Goal: Task Accomplishment & Management: Use online tool/utility

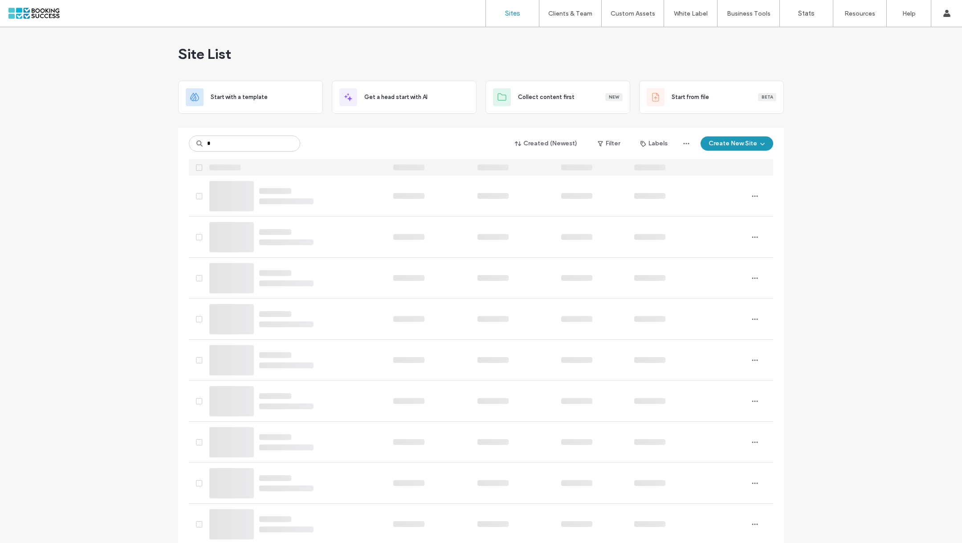
type input "*"
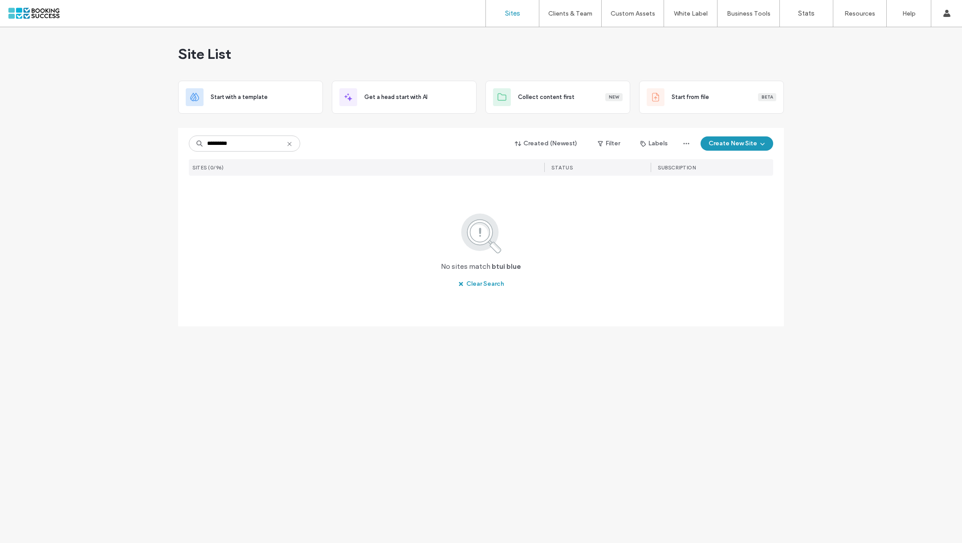
click at [211, 141] on input "*********" at bounding box center [244, 143] width 111 height 16
drag, startPoint x: 246, startPoint y: 140, endPoint x: 84, endPoint y: 126, distance: 162.3
click at [85, 126] on div "Site List Start with a template Get a head start with AI Collect content first …" at bounding box center [481, 284] width 962 height 515
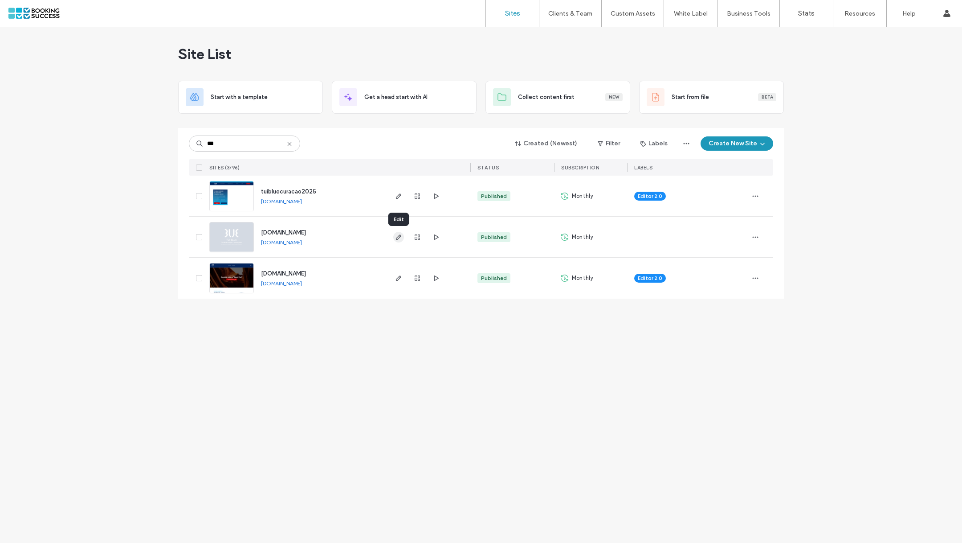
type input "***"
click at [399, 234] on icon "button" at bounding box center [398, 236] width 7 height 7
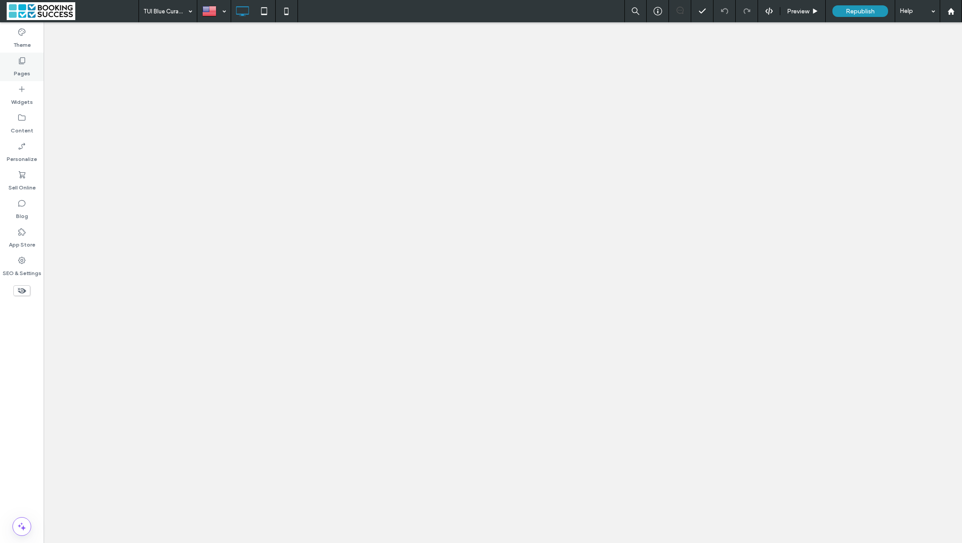
click at [24, 59] on icon at bounding box center [21, 60] width 9 height 9
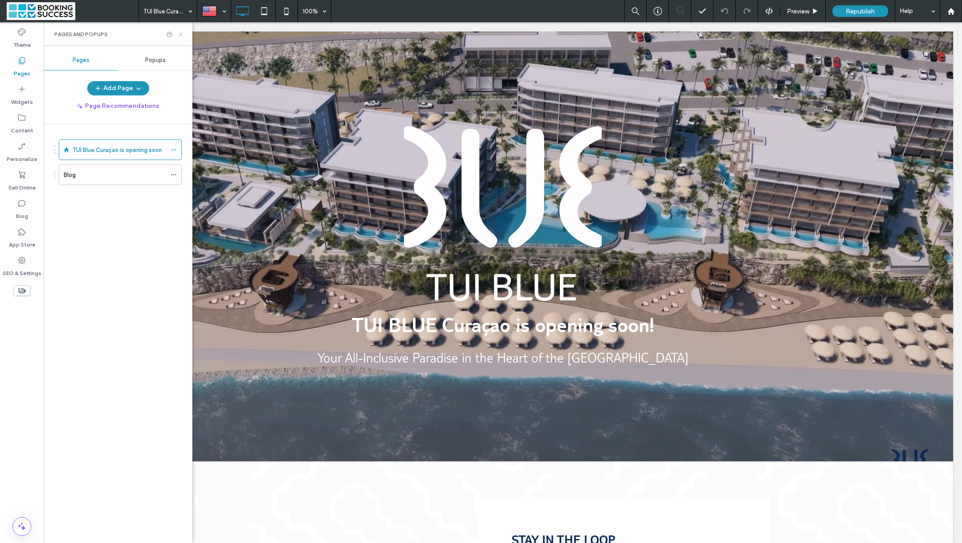
click at [181, 36] on icon at bounding box center [180, 34] width 7 height 7
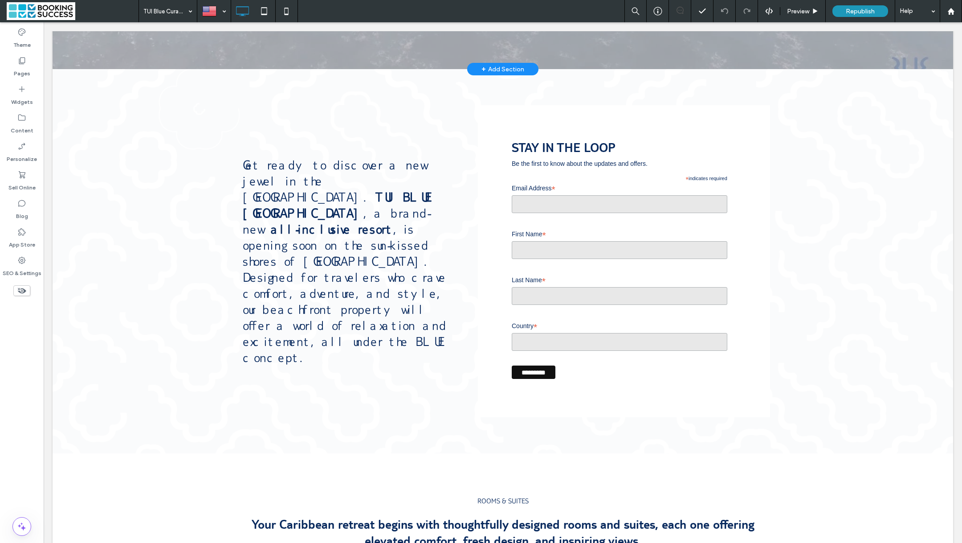
scroll to position [393, 0]
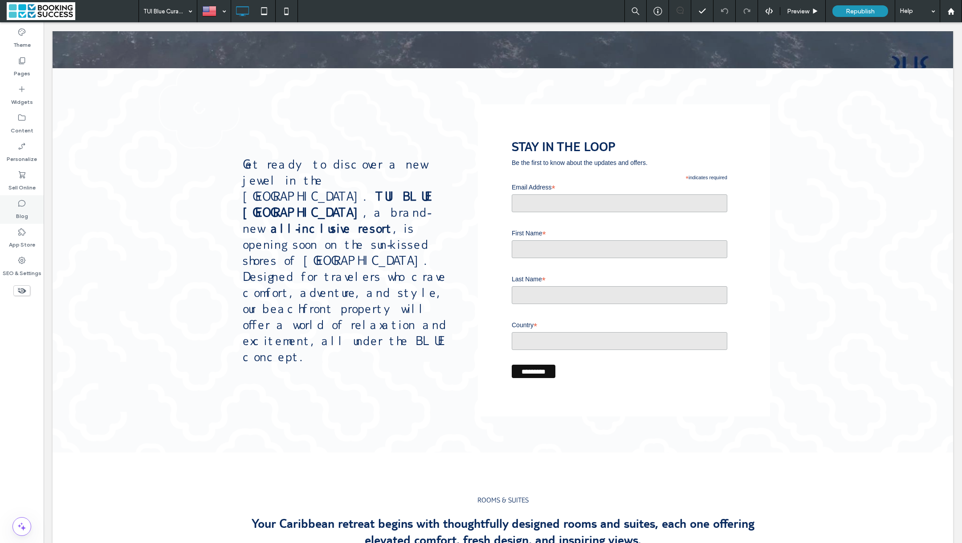
click at [19, 199] on icon at bounding box center [21, 203] width 9 height 9
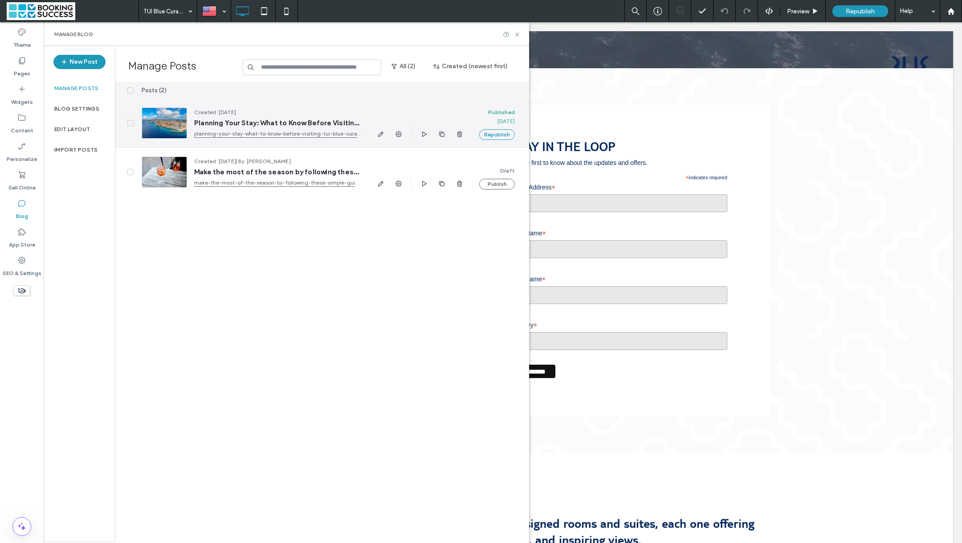
click at [160, 127] on div at bounding box center [164, 122] width 45 height 31
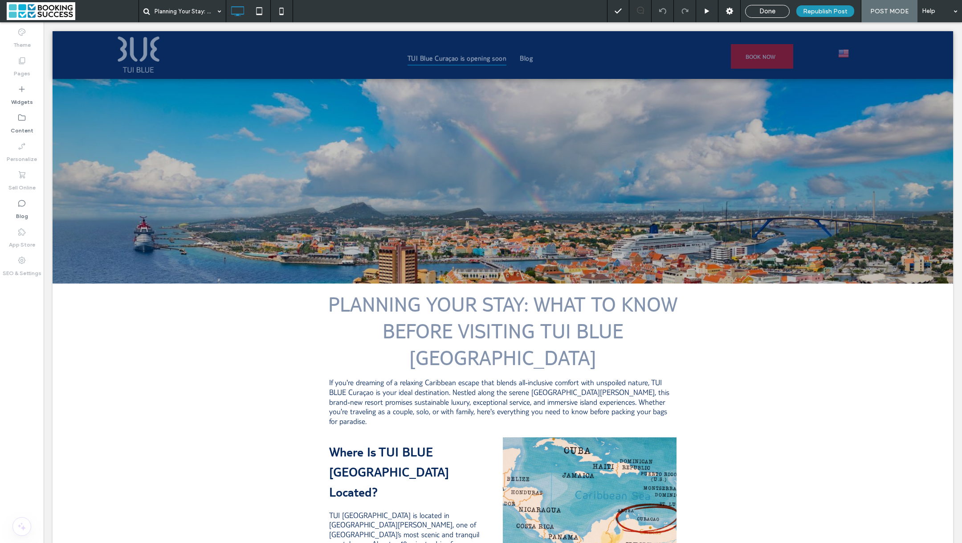
click at [450, 56] on span "TUI Blue Curaçao is opening soon" at bounding box center [457, 57] width 99 height 15
click at [155, 194] on div "Click To Paste Row + Add Section" at bounding box center [503, 180] width 901 height 205
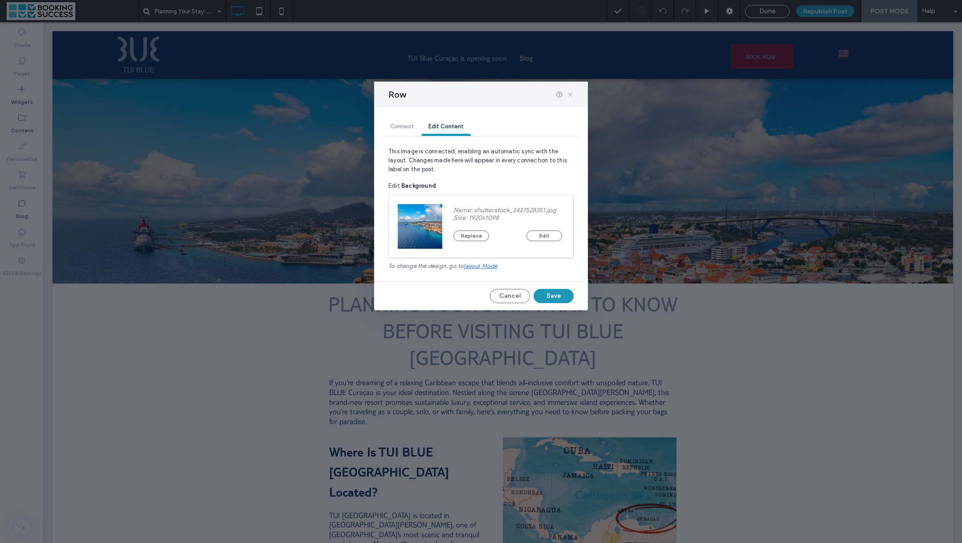
click at [567, 92] on icon at bounding box center [570, 94] width 7 height 7
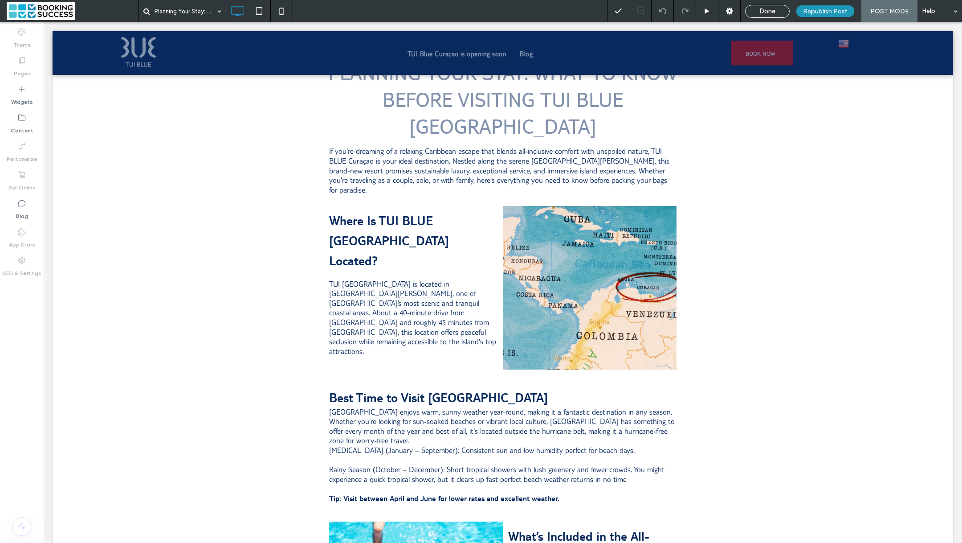
scroll to position [316, 0]
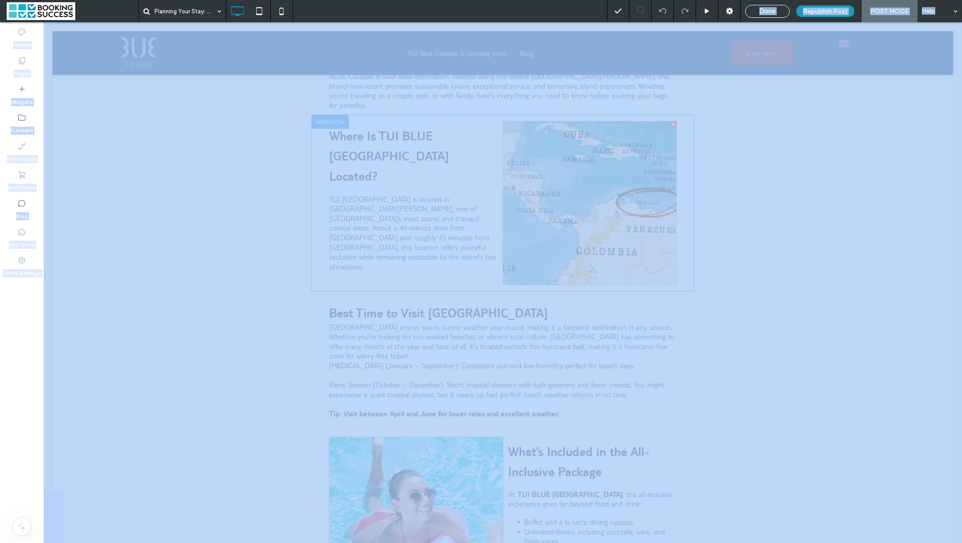
drag, startPoint x: 747, startPoint y: 31, endPoint x: 599, endPoint y: 113, distance: 168.9
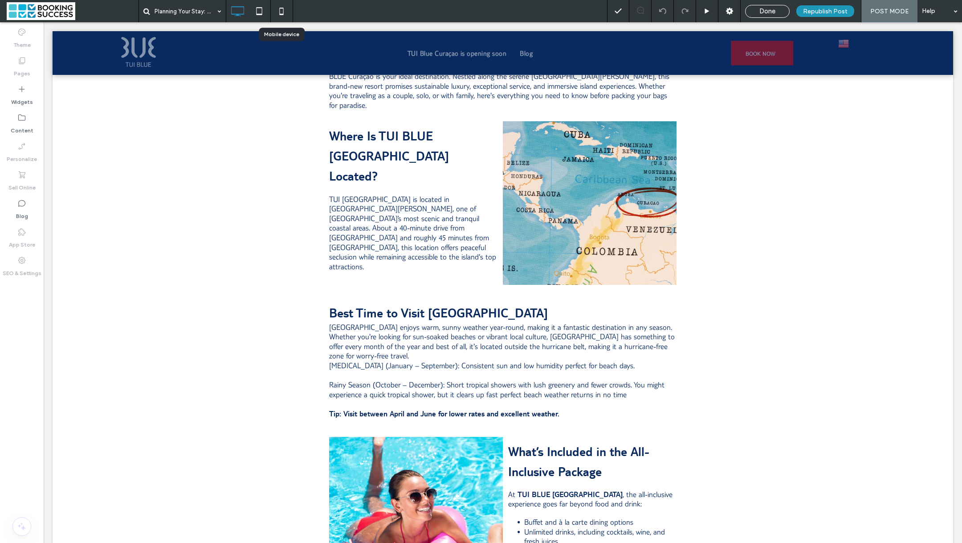
click at [285, 7] on icon at bounding box center [282, 11] width 18 height 18
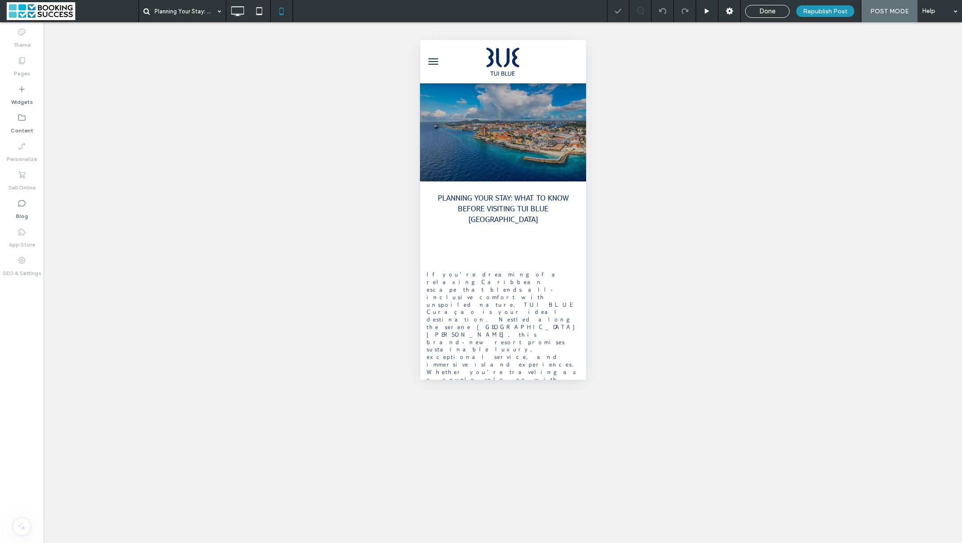
scroll to position [0, 0]
click at [436, 66] on button "menu" at bounding box center [433, 62] width 18 height 18
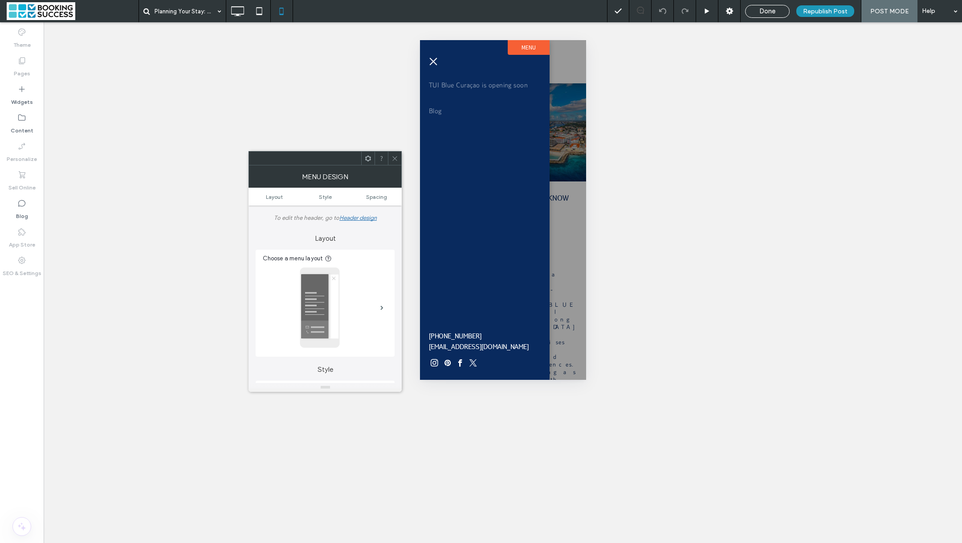
click at [682, 73] on div "Unhide? Yes Unhide? Yes Unhide? Yes Unhide? Yes" at bounding box center [503, 282] width 919 height 520
click at [429, 55] on button "menu" at bounding box center [433, 62] width 18 height 18
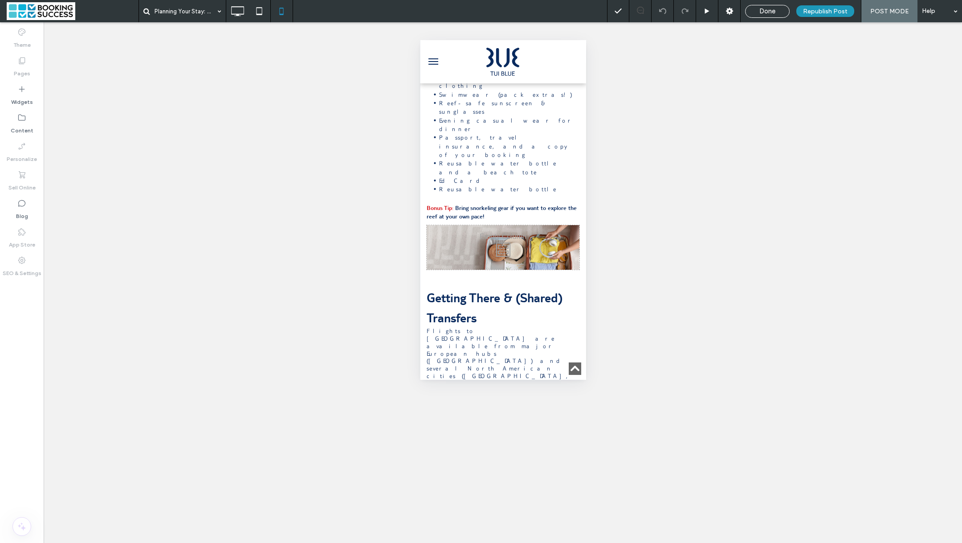
scroll to position [1272, 0]
click at [240, 9] on icon at bounding box center [238, 11] width 18 height 18
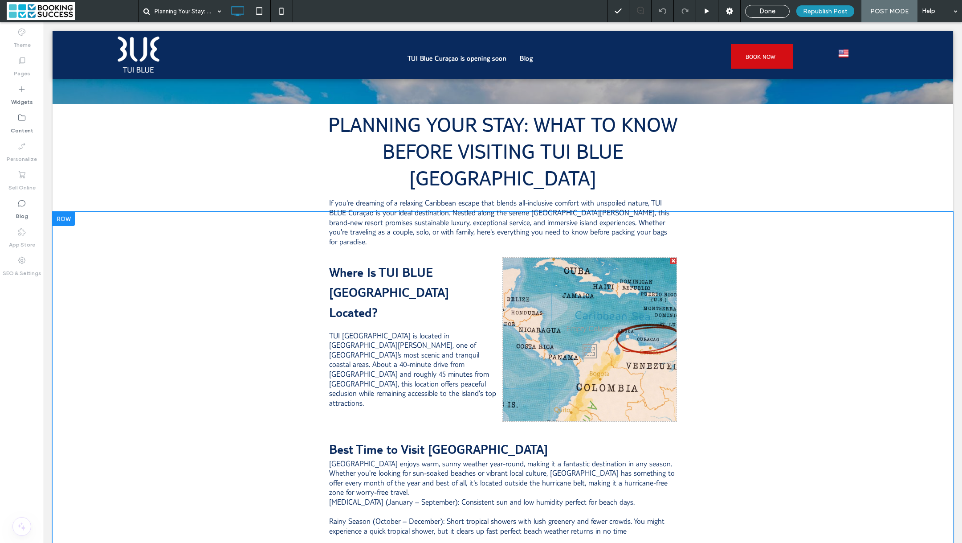
scroll to position [0, 0]
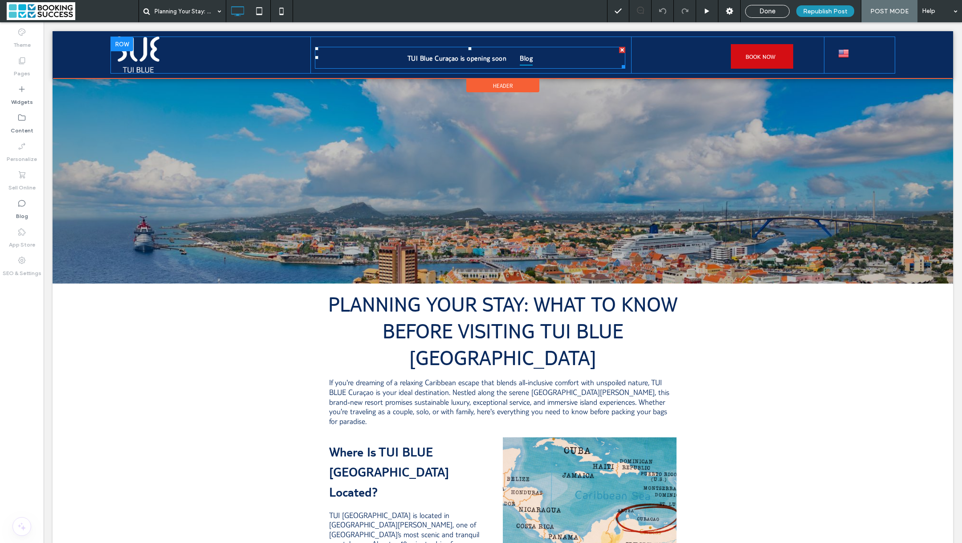
click at [532, 59] on span "Blog" at bounding box center [526, 57] width 13 height 15
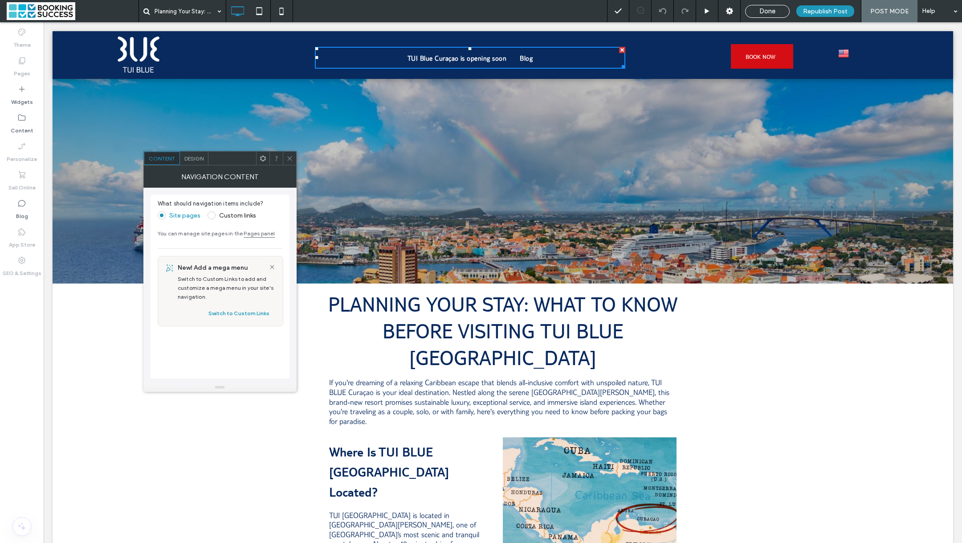
scroll to position [0, 0]
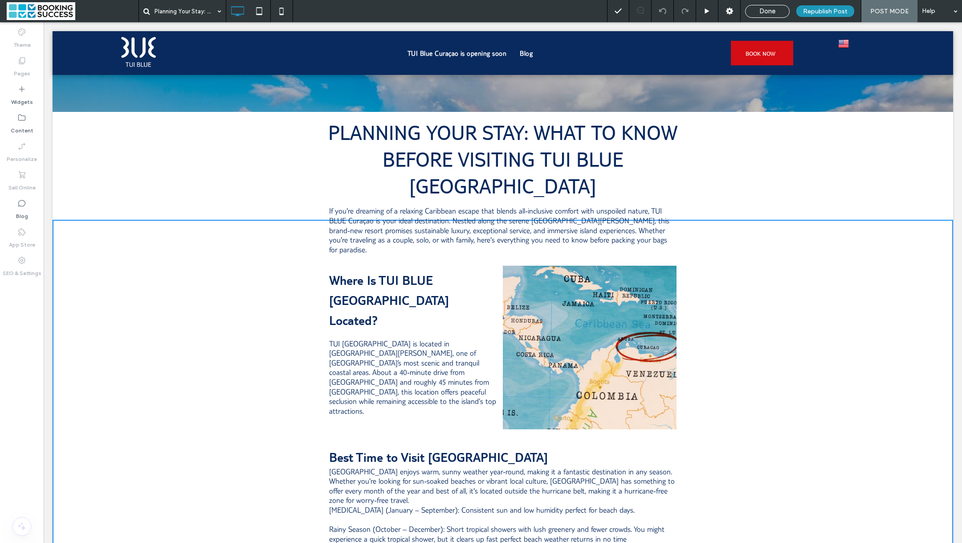
scroll to position [173, 0]
